Goal: Obtain resource: Download file/media

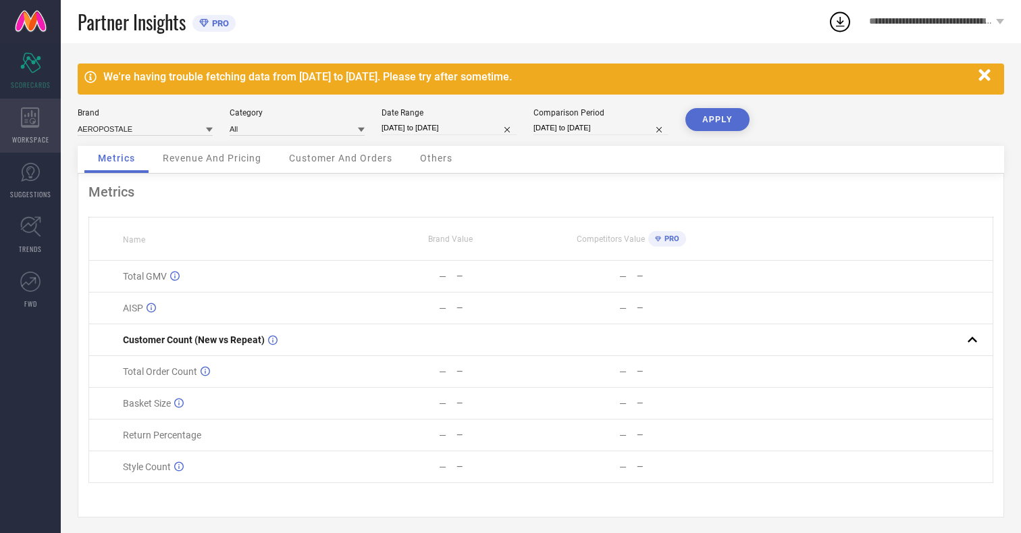
click at [30, 126] on icon at bounding box center [30, 117] width 18 height 20
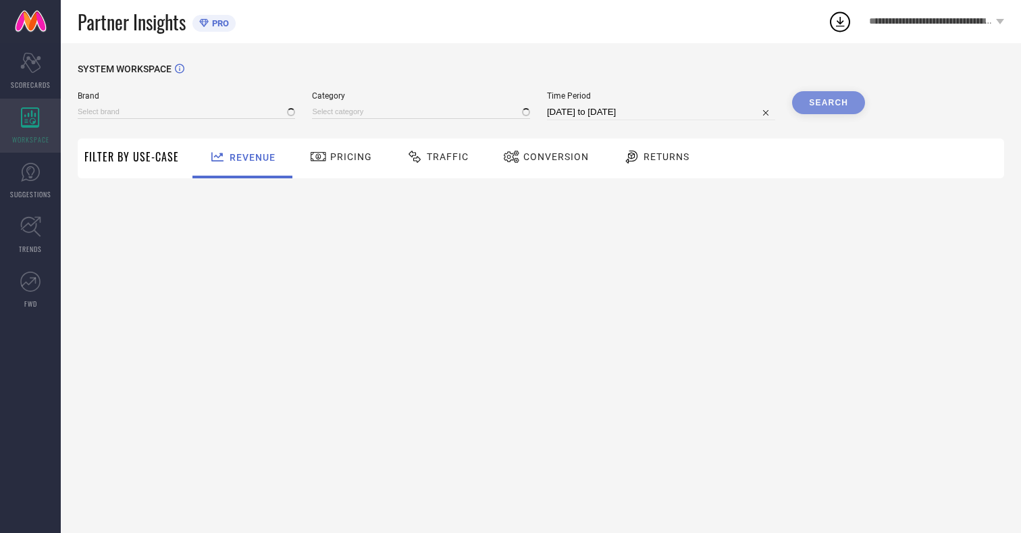
type input "AEROPOSTALE"
type input "All"
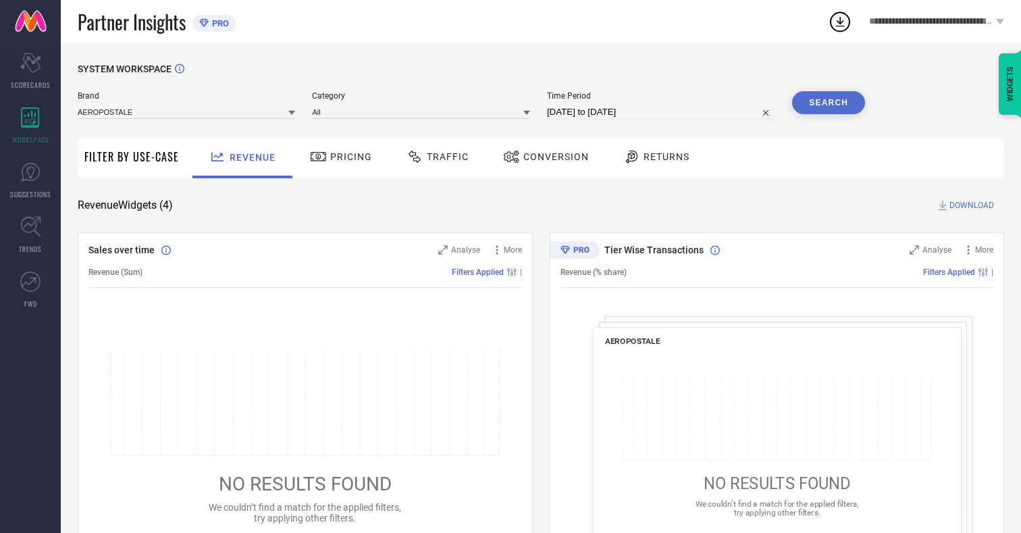
click at [552, 157] on span "Conversion" at bounding box center [556, 156] width 66 height 11
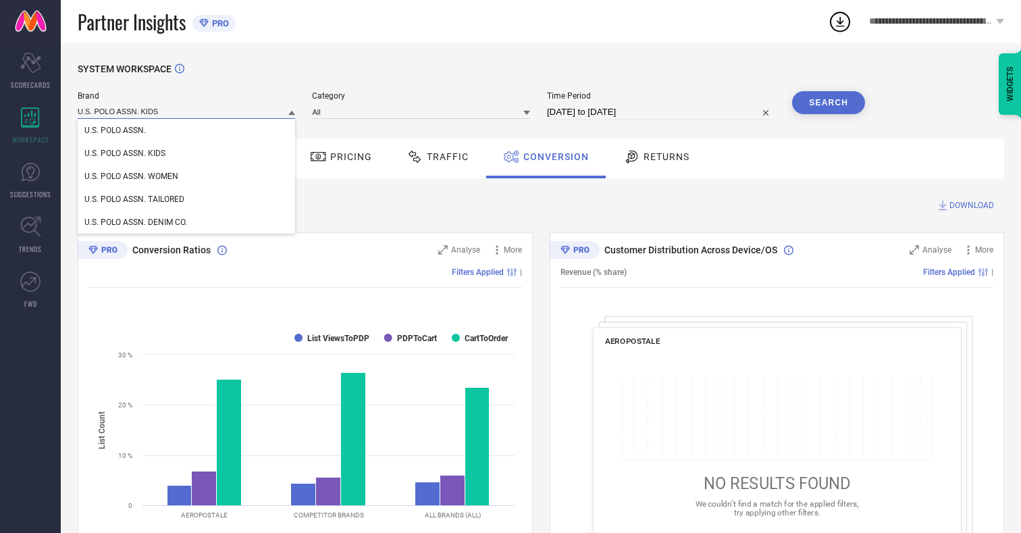
type input "U.S. POLO ASSN. KIDS"
click at [124, 154] on span "U.S. POLO ASSN. KIDS" at bounding box center [124, 153] width 81 height 9
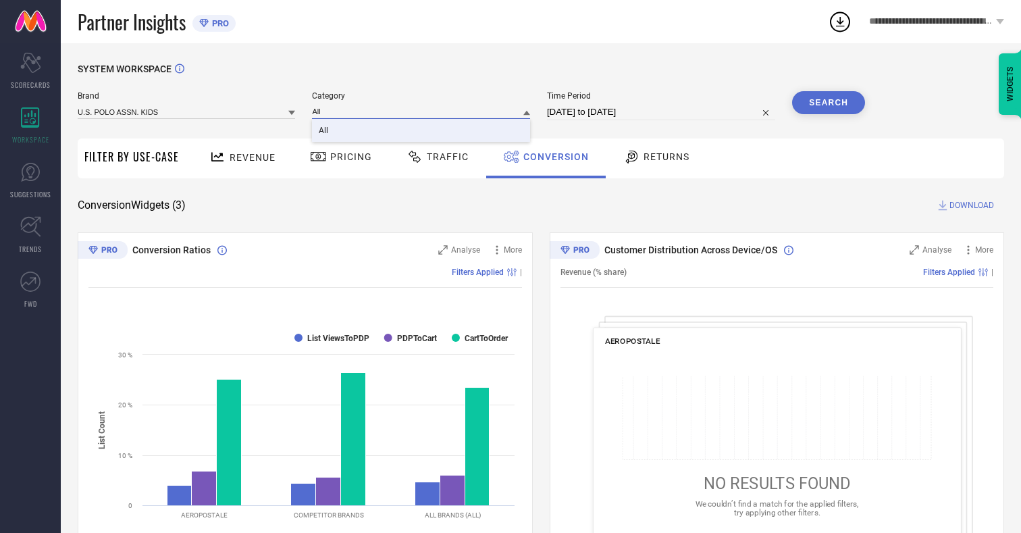
type input "All"
click at [325, 131] on span "All" at bounding box center [323, 130] width 9 height 9
click at [662, 112] on input "[DATE] to [DATE]" at bounding box center [661, 112] width 228 height 16
select select "6"
select select "2025"
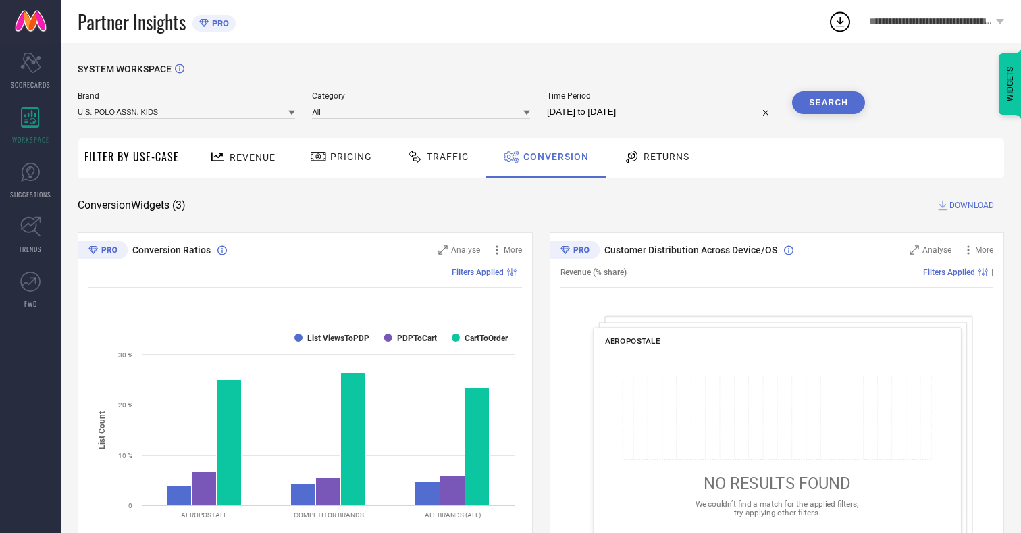
select select "7"
select select "2025"
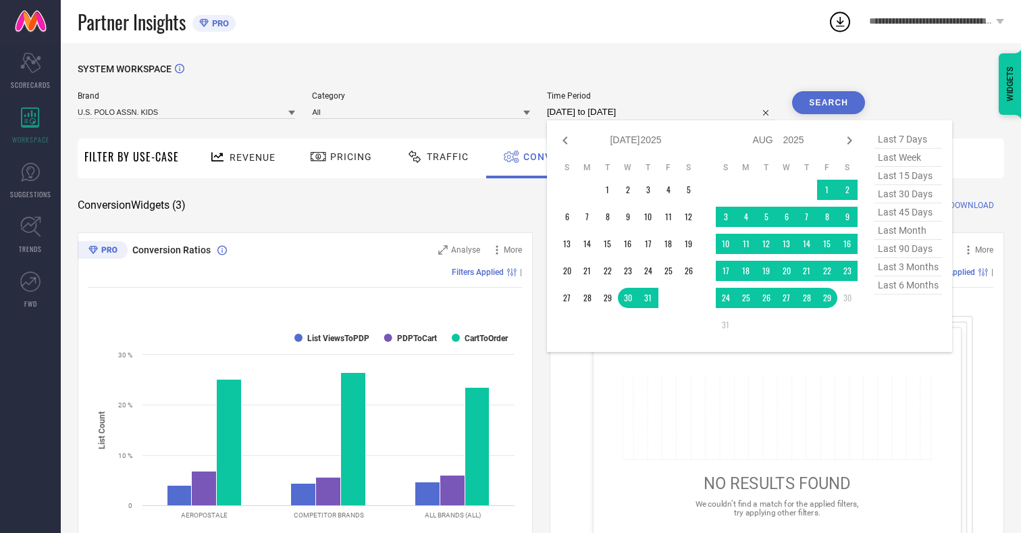
click at [830, 298] on td "29" at bounding box center [827, 298] width 20 height 20
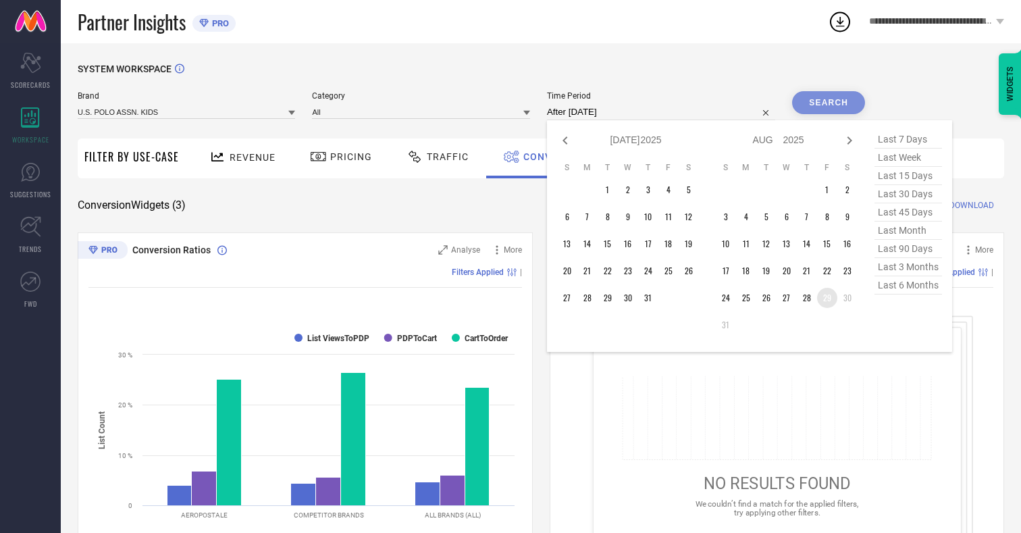
type input "[DATE] to [DATE]"
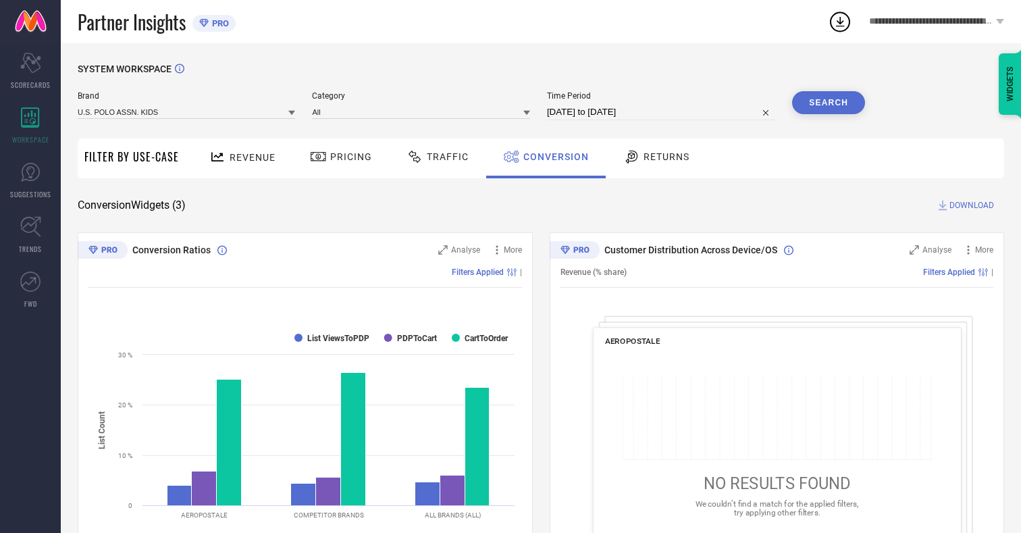
click at [829, 103] on button "Search" at bounding box center [828, 102] width 73 height 23
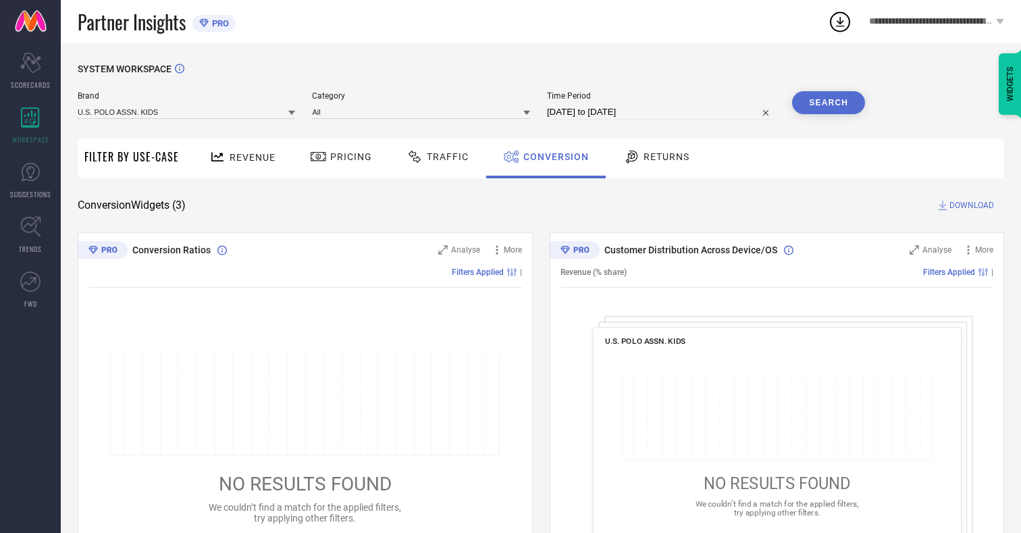
click at [972, 205] on span "DOWNLOAD" at bounding box center [971, 206] width 45 height 14
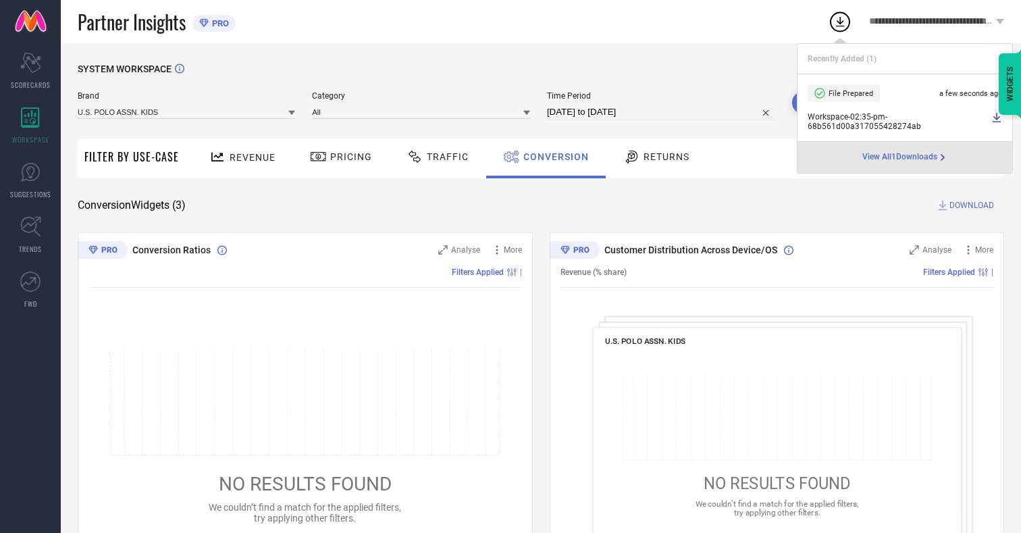
click at [552, 157] on span "Conversion" at bounding box center [556, 156] width 66 height 11
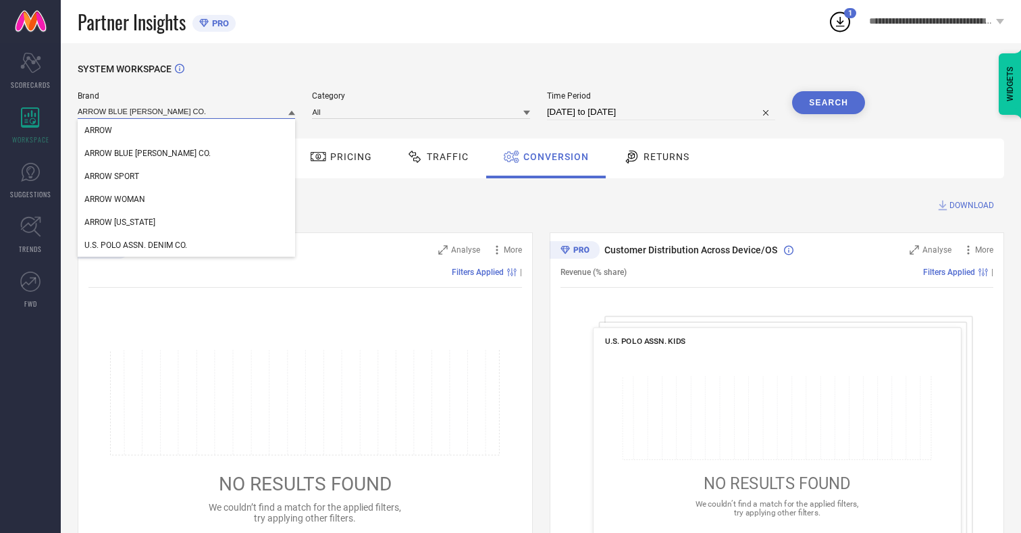
type input "ARROW BLUE [PERSON_NAME] CO."
click at [127, 154] on span "ARROW BLUE [PERSON_NAME] CO." at bounding box center [147, 153] width 126 height 9
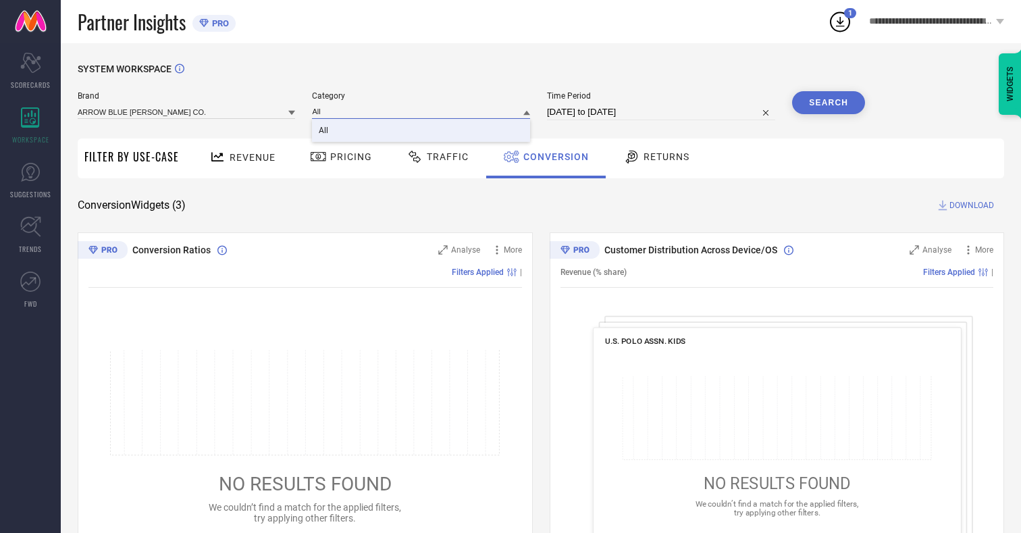
type input "All"
click at [325, 131] on span "All" at bounding box center [323, 130] width 9 height 9
click at [829, 103] on button "Search" at bounding box center [828, 102] width 73 height 23
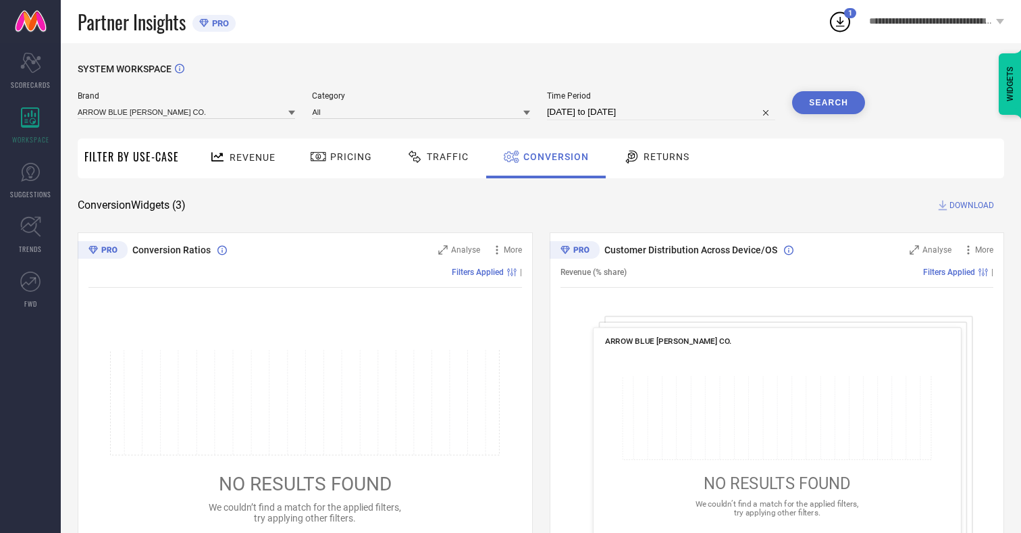
click at [972, 205] on span "DOWNLOAD" at bounding box center [971, 206] width 45 height 14
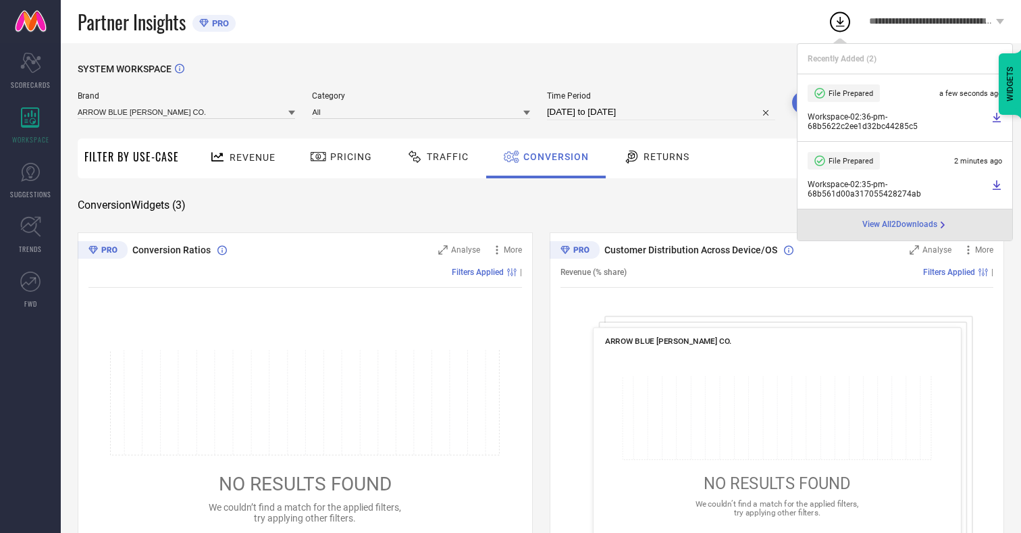
click at [552, 157] on span "Conversion" at bounding box center [556, 156] width 66 height 11
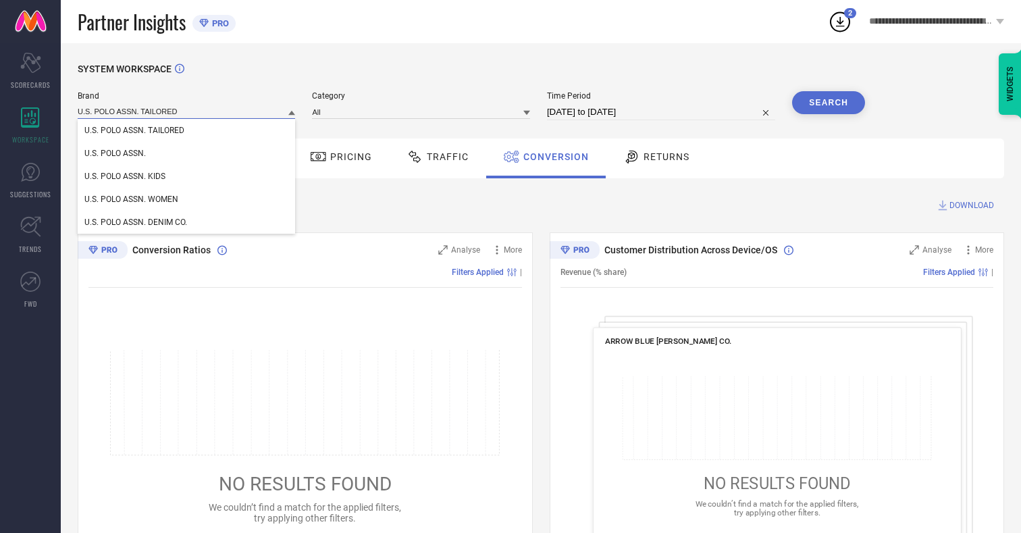
type input "U.S. POLO ASSN. TAILORED"
click at [134, 131] on span "U.S. POLO ASSN. TAILORED" at bounding box center [134, 130] width 100 height 9
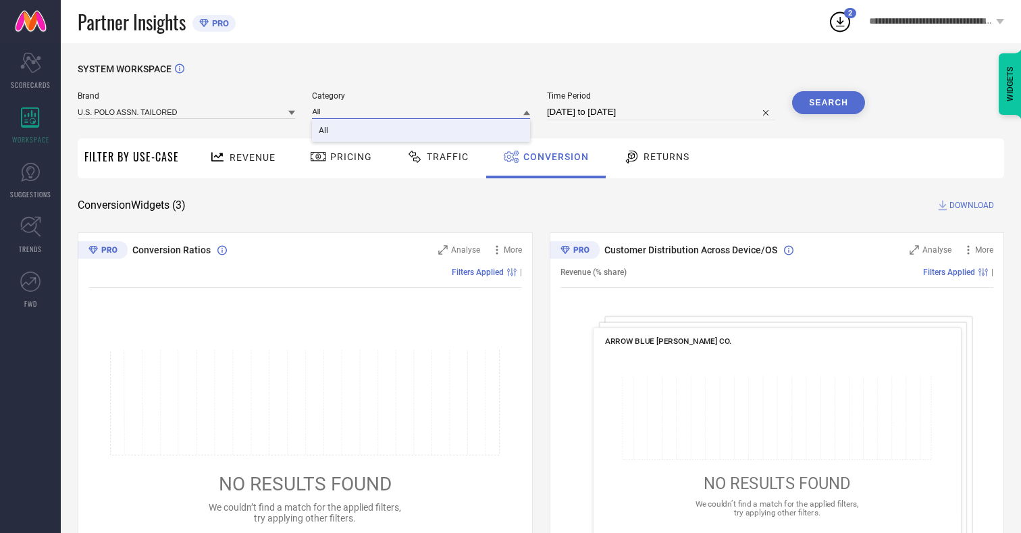
type input "All"
click at [325, 131] on span "All" at bounding box center [323, 130] width 9 height 9
click at [829, 103] on button "Search" at bounding box center [828, 102] width 73 height 23
click at [972, 205] on span "DOWNLOAD" at bounding box center [971, 206] width 45 height 14
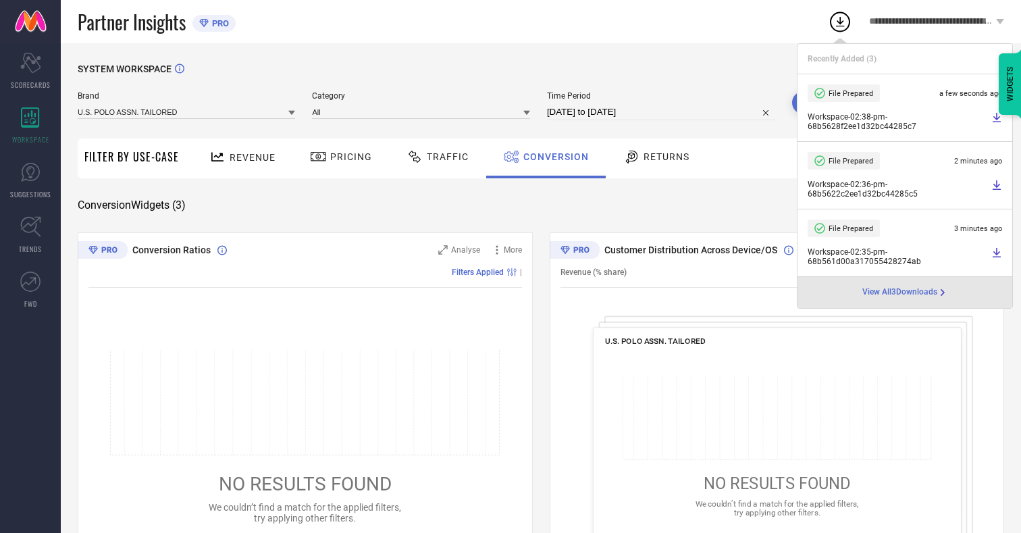
click at [552, 157] on span "Conversion" at bounding box center [556, 156] width 66 height 11
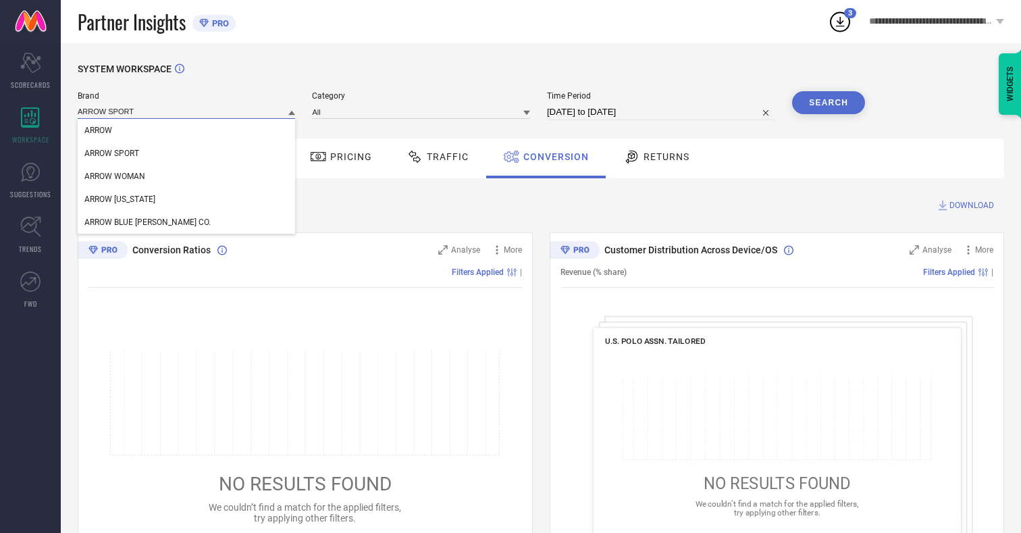
type input "ARROW SPORT"
click at [111, 154] on span "ARROW SPORT" at bounding box center [111, 153] width 55 height 9
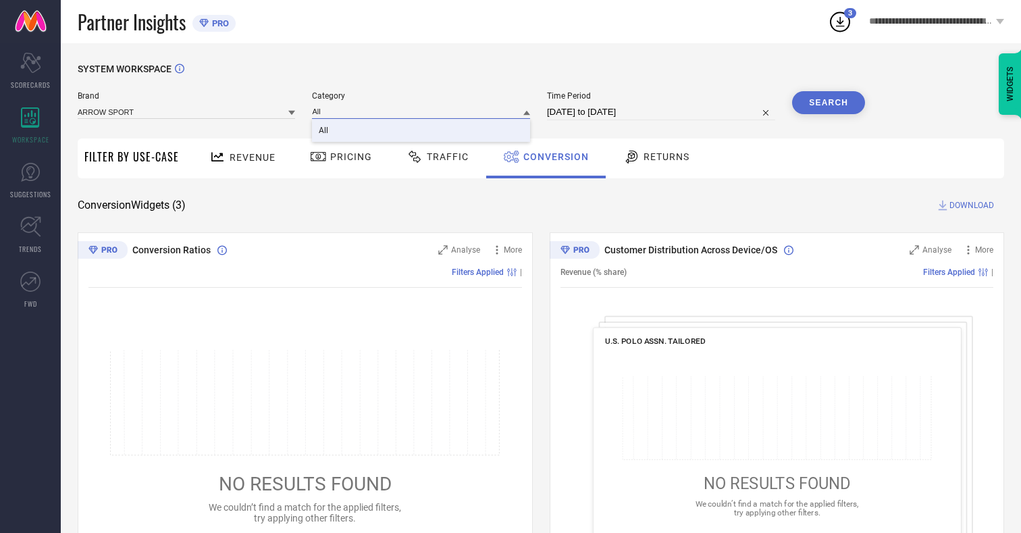
type input "All"
click at [325, 131] on span "All" at bounding box center [323, 130] width 9 height 9
click at [829, 103] on button "Search" at bounding box center [828, 102] width 73 height 23
click at [972, 205] on span "DOWNLOAD" at bounding box center [971, 206] width 45 height 14
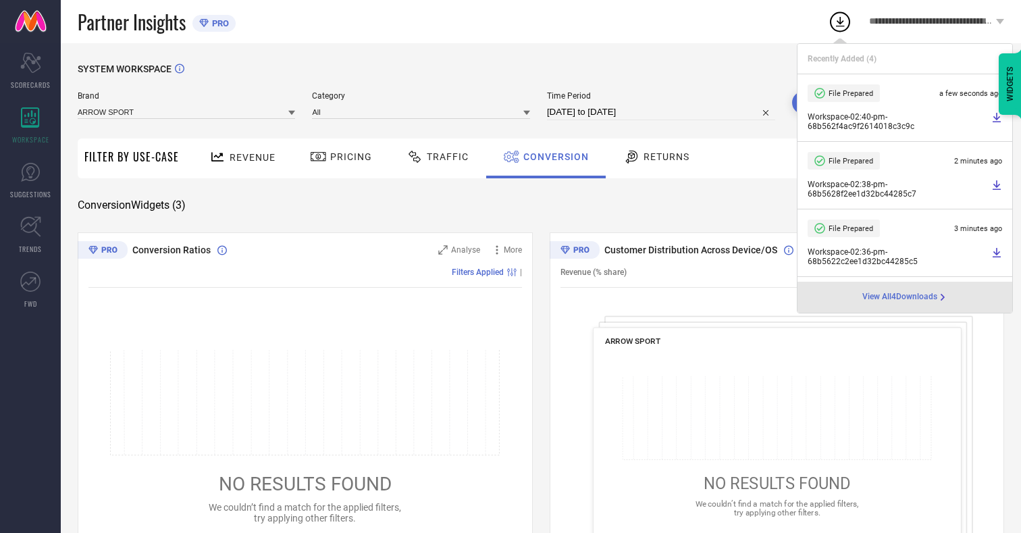
click at [552, 157] on span "Conversion" at bounding box center [556, 156] width 66 height 11
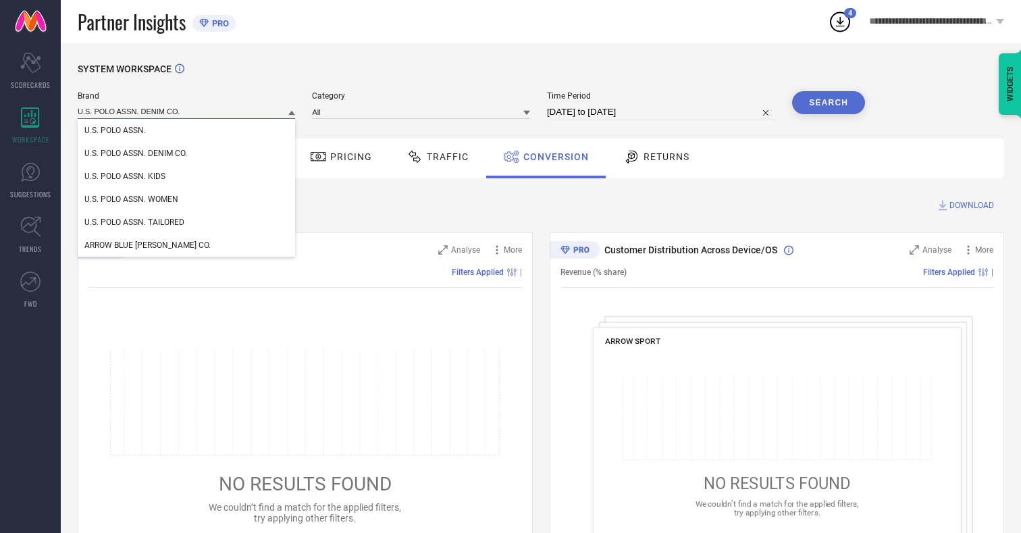
type input "U.S. POLO ASSN. DENIM CO."
click at [136, 154] on span "U.S. POLO ASSN. DENIM CO." at bounding box center [135, 153] width 103 height 9
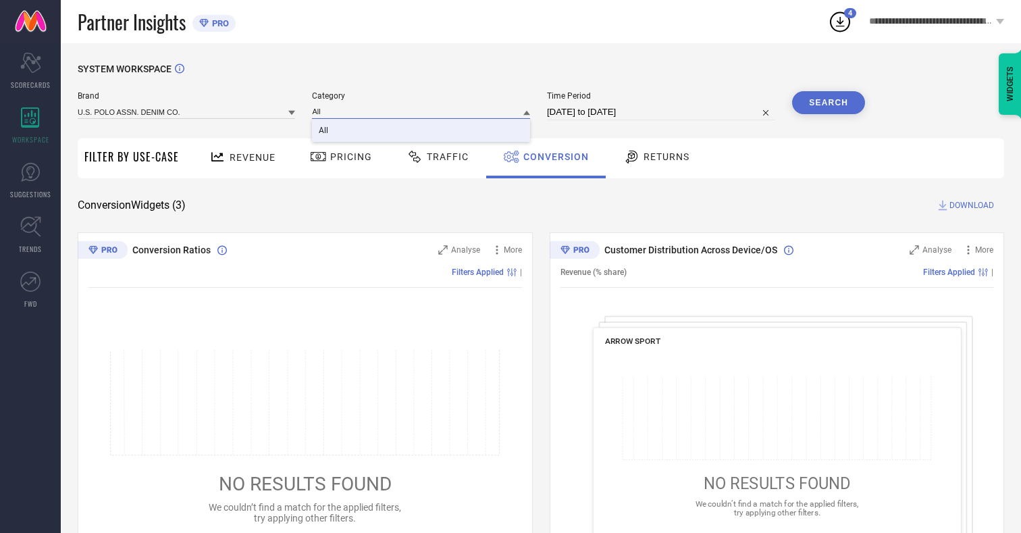
type input "All"
click at [325, 131] on span "All" at bounding box center [323, 130] width 9 height 9
click at [829, 103] on button "Search" at bounding box center [828, 102] width 73 height 23
click at [972, 205] on span "DOWNLOAD" at bounding box center [971, 206] width 45 height 14
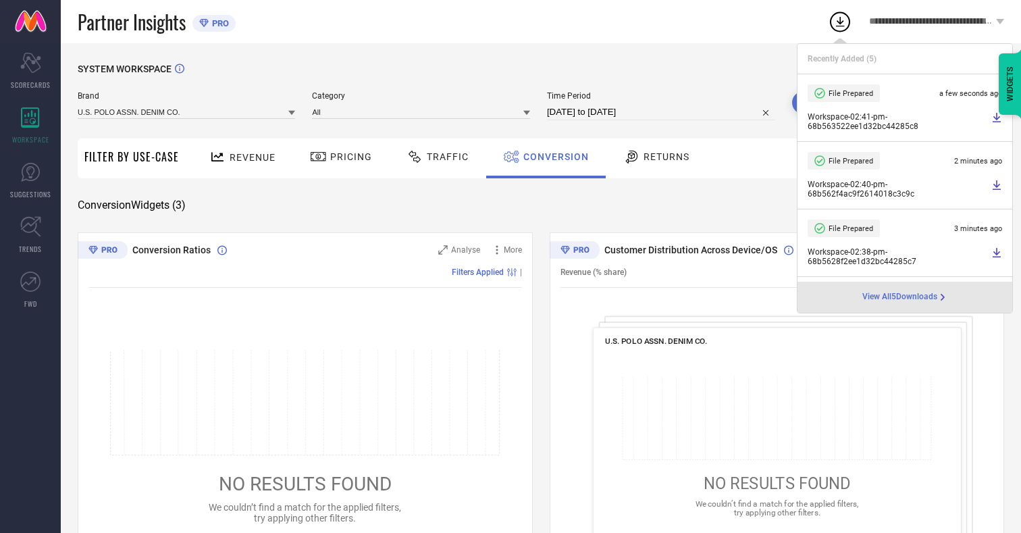
click at [552, 157] on span "Conversion" at bounding box center [556, 156] width 66 height 11
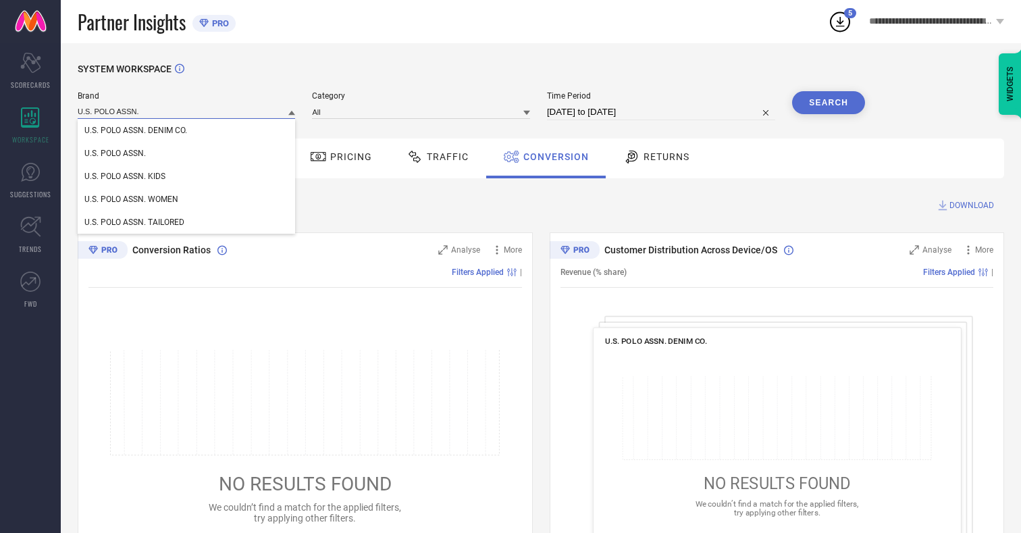
type input "U.S. POLO ASSN."
click at [115, 154] on span "U.S. POLO ASSN." at bounding box center [114, 153] width 61 height 9
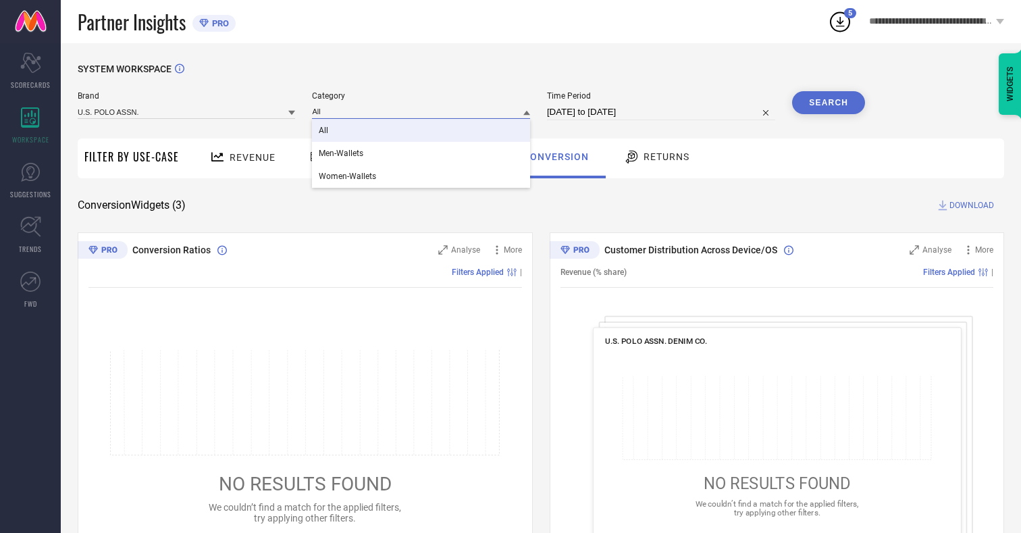
type input "All"
click at [325, 131] on span "All" at bounding box center [323, 130] width 9 height 9
click at [829, 103] on button "Search" at bounding box center [828, 102] width 73 height 23
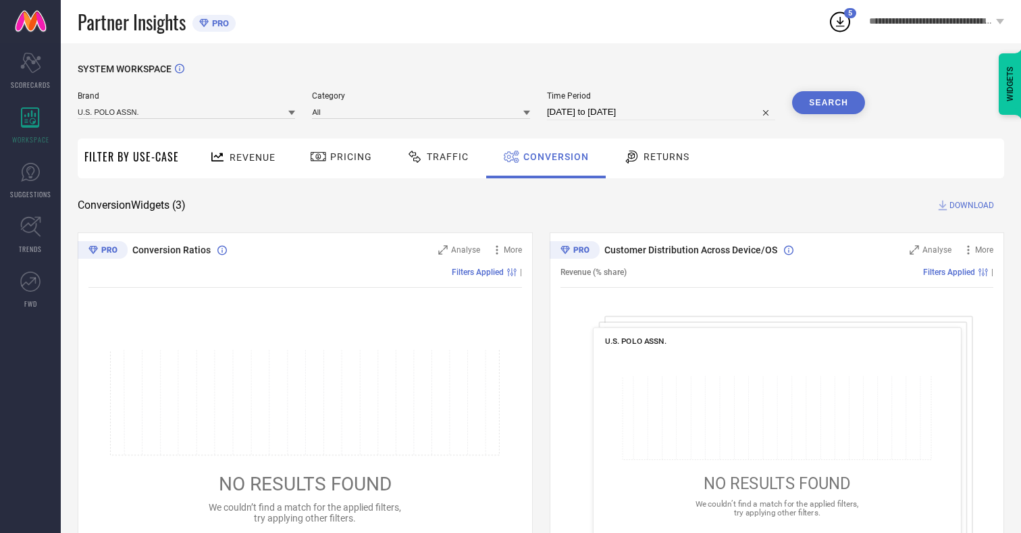
click at [972, 205] on span "DOWNLOAD" at bounding box center [971, 206] width 45 height 14
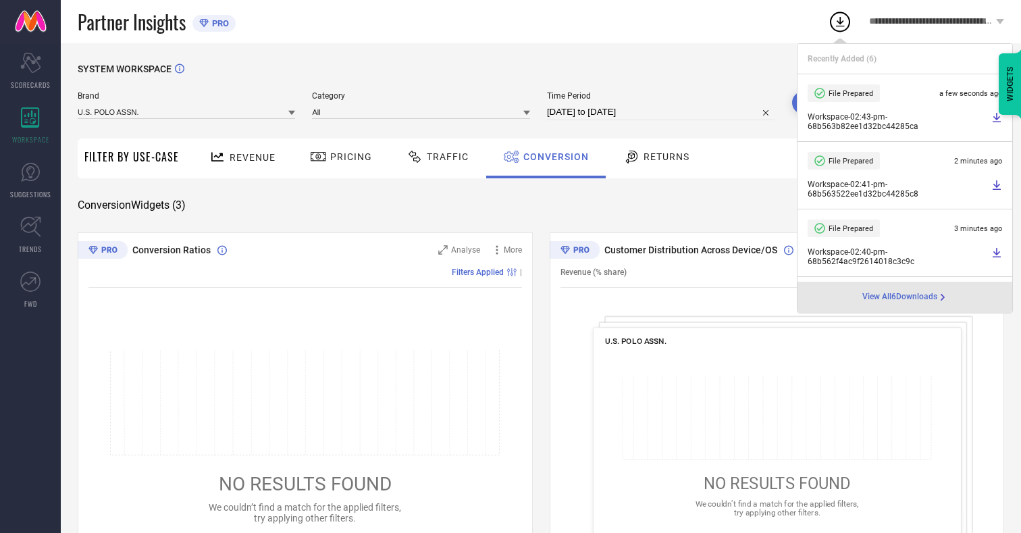
click at [552, 157] on span "Conversion" at bounding box center [556, 156] width 66 height 11
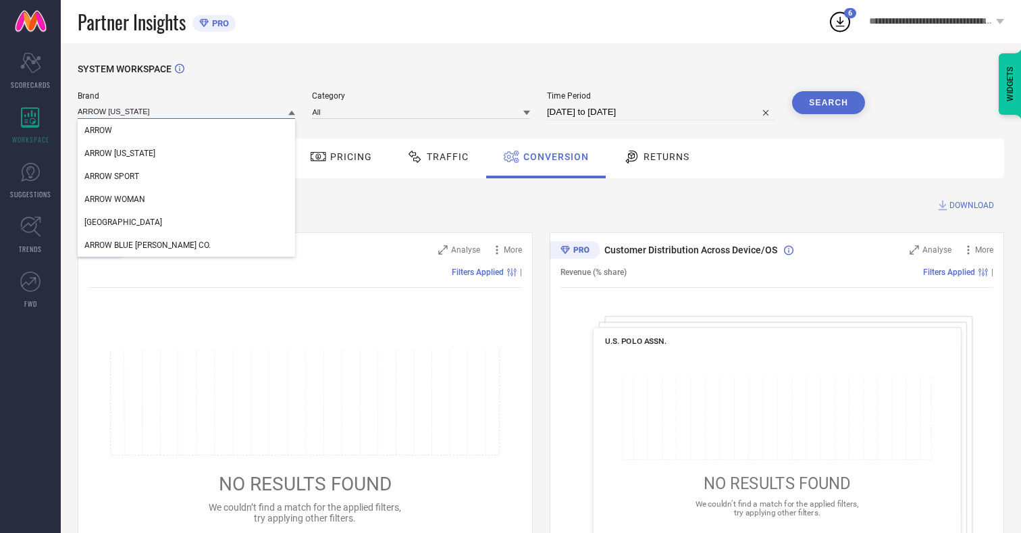
type input "ARROW [US_STATE]"
click at [119, 154] on span "ARROW [US_STATE]" at bounding box center [119, 153] width 71 height 9
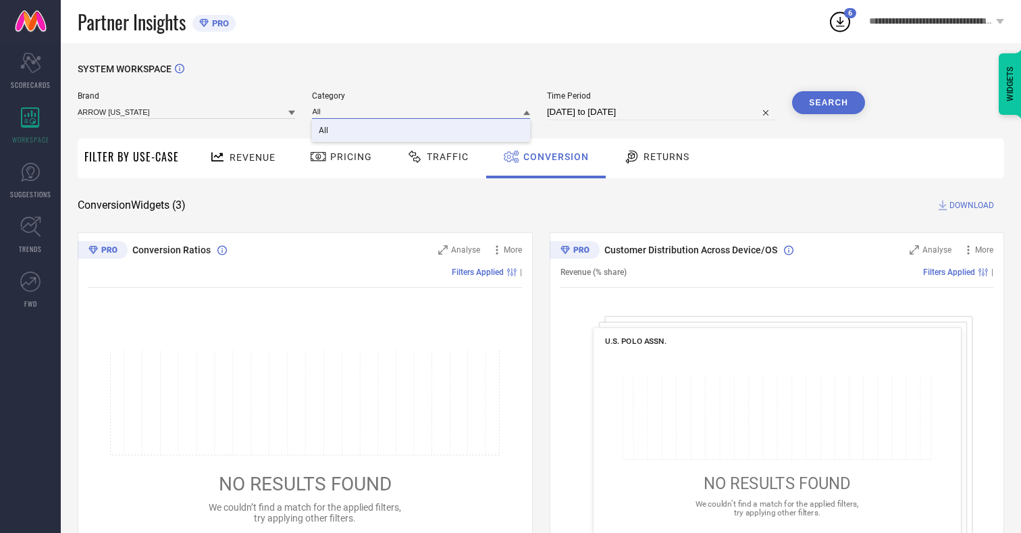
type input "All"
click at [325, 131] on span "All" at bounding box center [323, 130] width 9 height 9
click at [829, 103] on button "Search" at bounding box center [828, 102] width 73 height 23
click at [972, 205] on span "DOWNLOAD" at bounding box center [971, 206] width 45 height 14
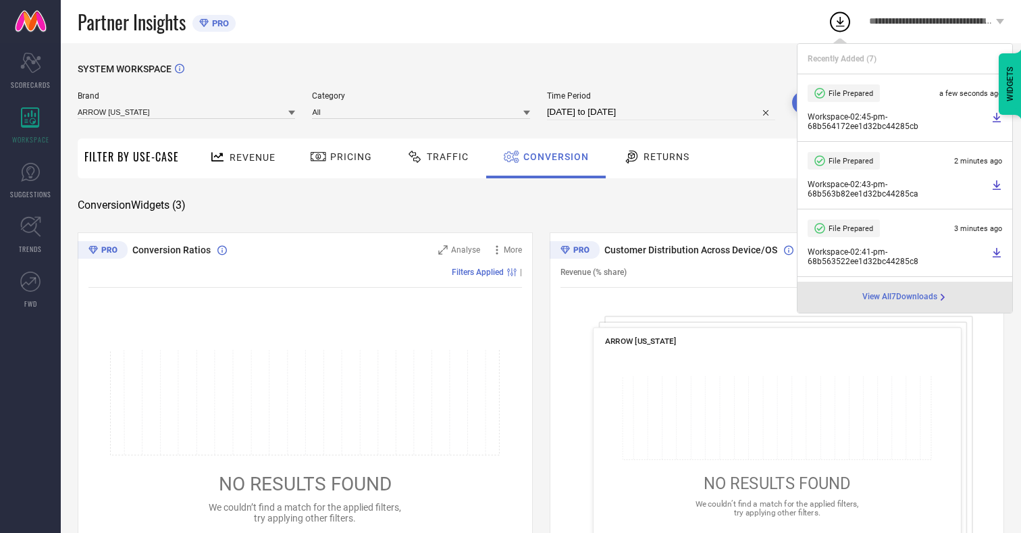
click at [552, 157] on span "Conversion" at bounding box center [556, 156] width 66 height 11
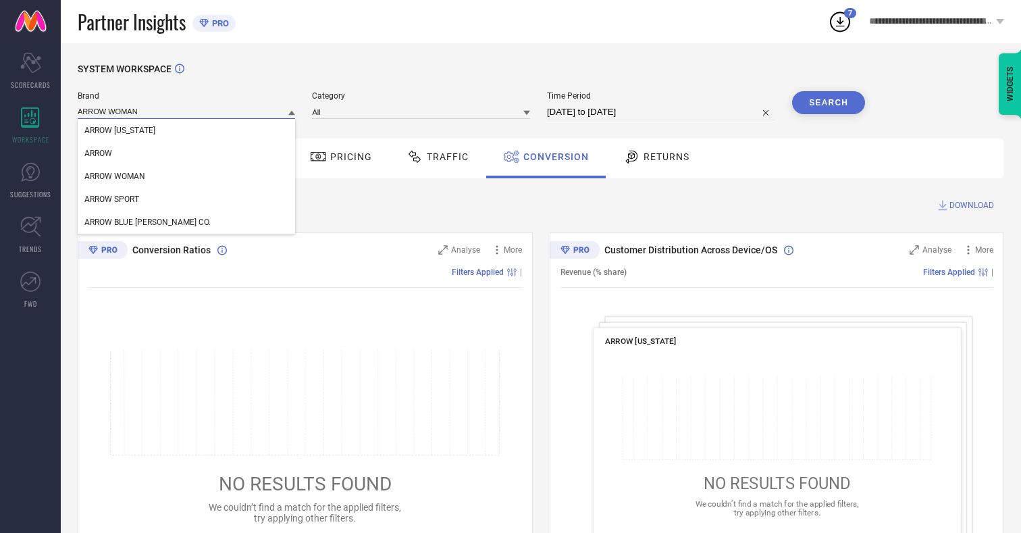
type input "ARROW WOMAN"
click at [115, 177] on span "ARROW WOMAN" at bounding box center [114, 176] width 61 height 9
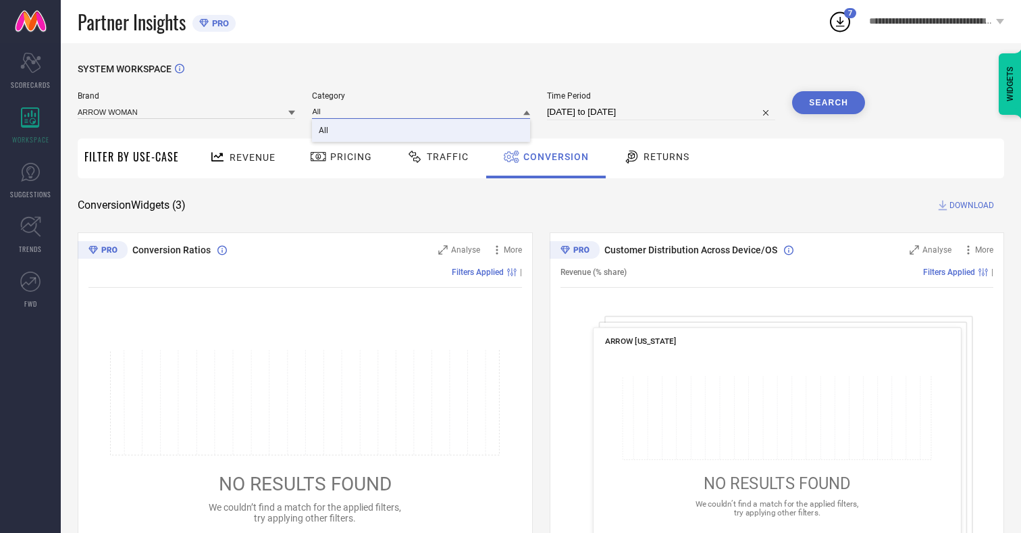
type input "All"
click at [325, 131] on span "All" at bounding box center [323, 130] width 9 height 9
click at [829, 103] on button "Search" at bounding box center [828, 102] width 73 height 23
click at [972, 205] on span "DOWNLOAD" at bounding box center [971, 206] width 45 height 14
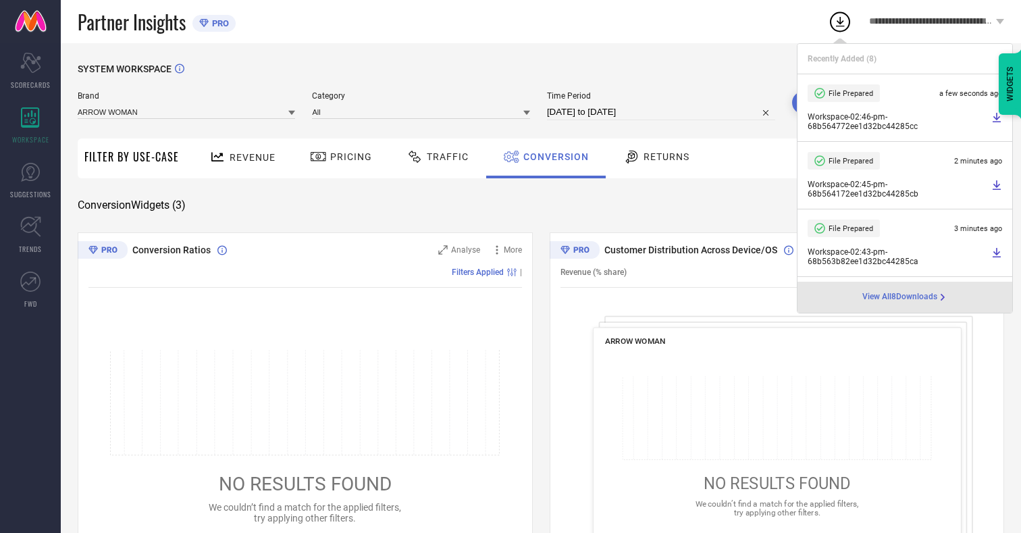
click at [552, 157] on span "Conversion" at bounding box center [556, 156] width 66 height 11
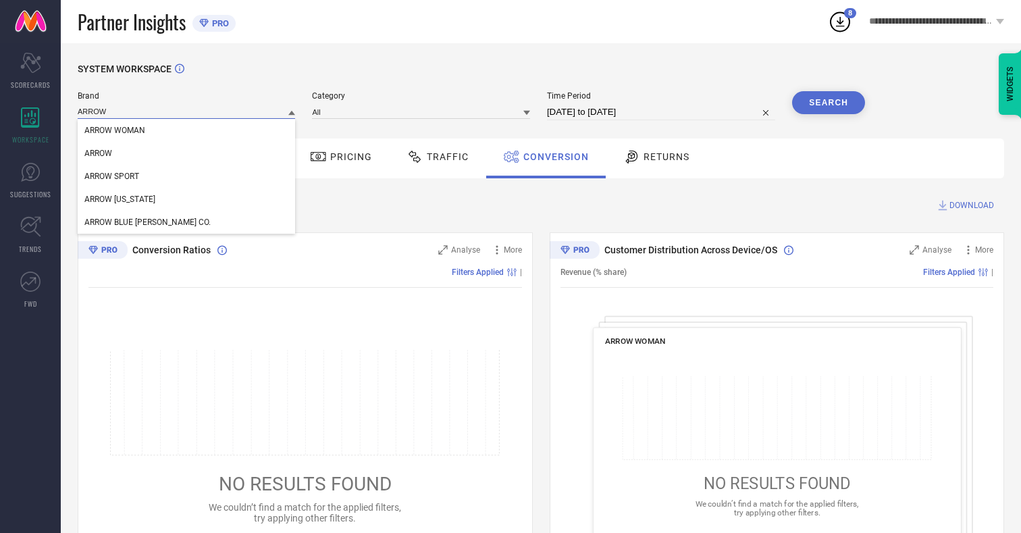
type input "ARROW"
click at [98, 154] on span "ARROW" at bounding box center [98, 153] width 28 height 9
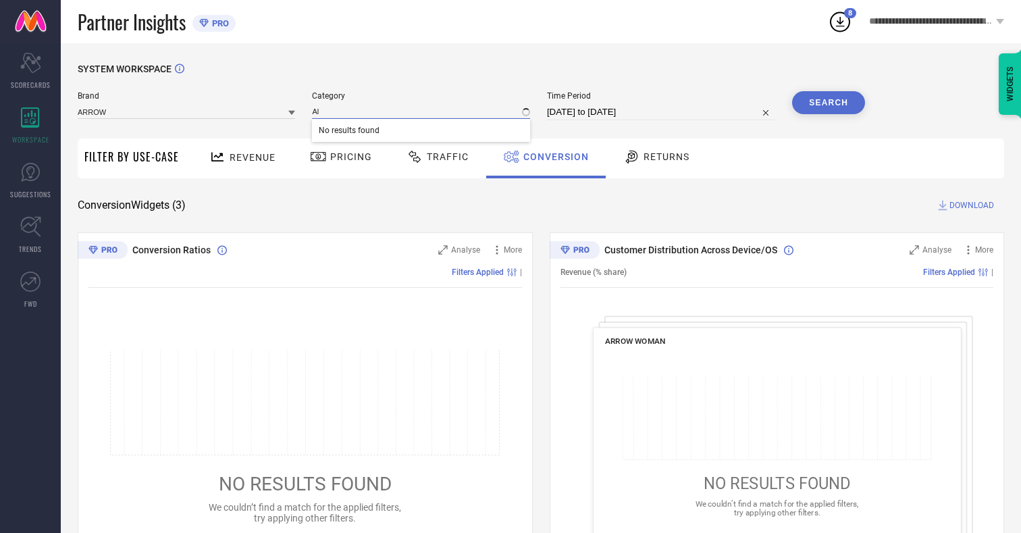
type input "All"
